Goal: Find specific page/section: Find specific page/section

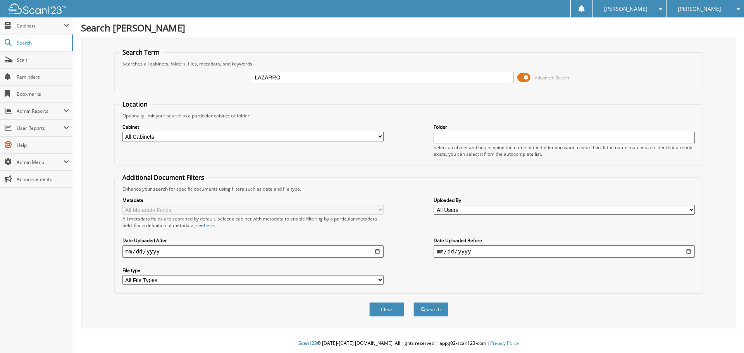
type input "LAZARRO"
click at [413, 302] on button "Search" at bounding box center [430, 309] width 35 height 14
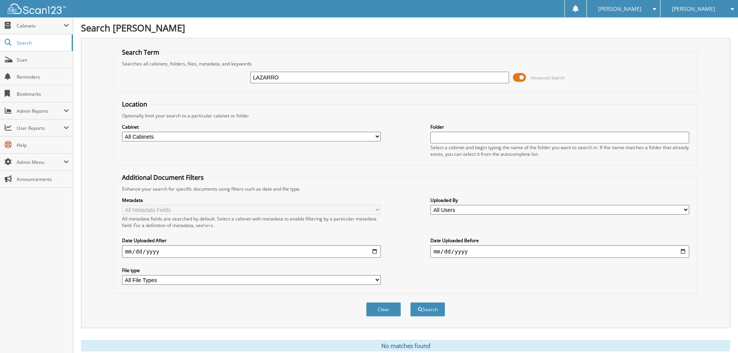
click at [670, 9] on div "[PERSON_NAME]" at bounding box center [699, 8] width 70 height 17
click at [670, 26] on link "[PERSON_NAME] Chevrolet Buick Inc" at bounding box center [698, 27] width 77 height 21
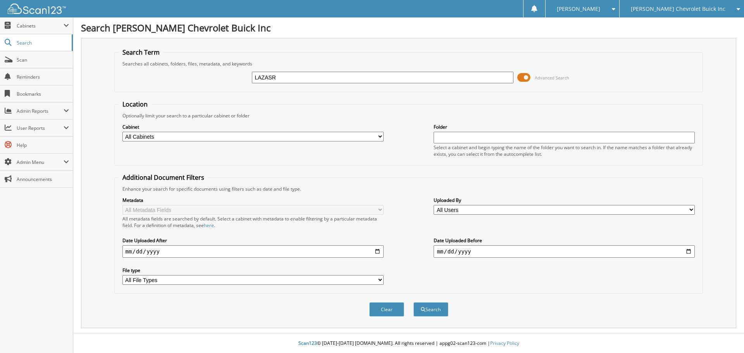
type input "LAZARRO"
click at [413, 302] on button "Search" at bounding box center [430, 309] width 35 height 14
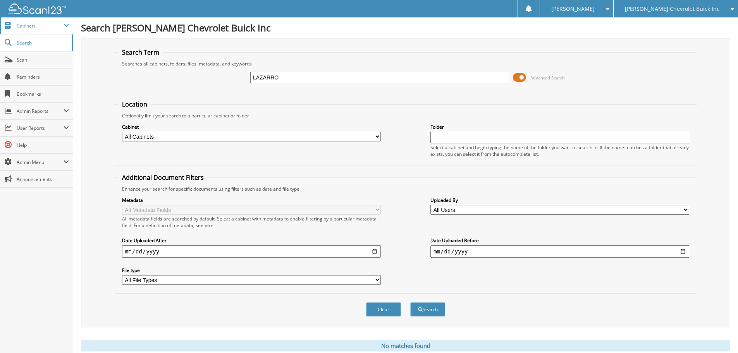
click at [35, 27] on span "Cabinets" at bounding box center [40, 25] width 47 height 7
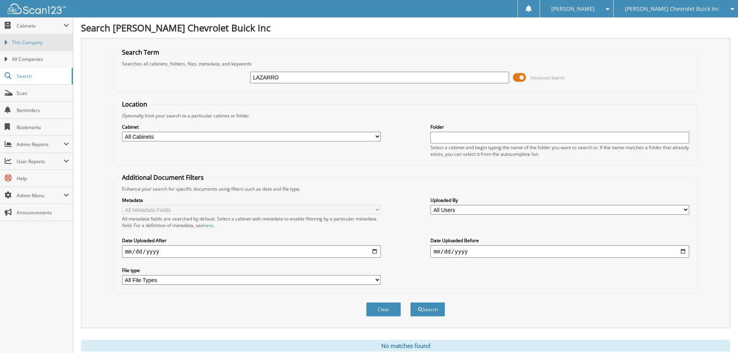
click at [34, 44] on span "This Company" at bounding box center [40, 42] width 57 height 7
